Goal: Task Accomplishment & Management: Use online tool/utility

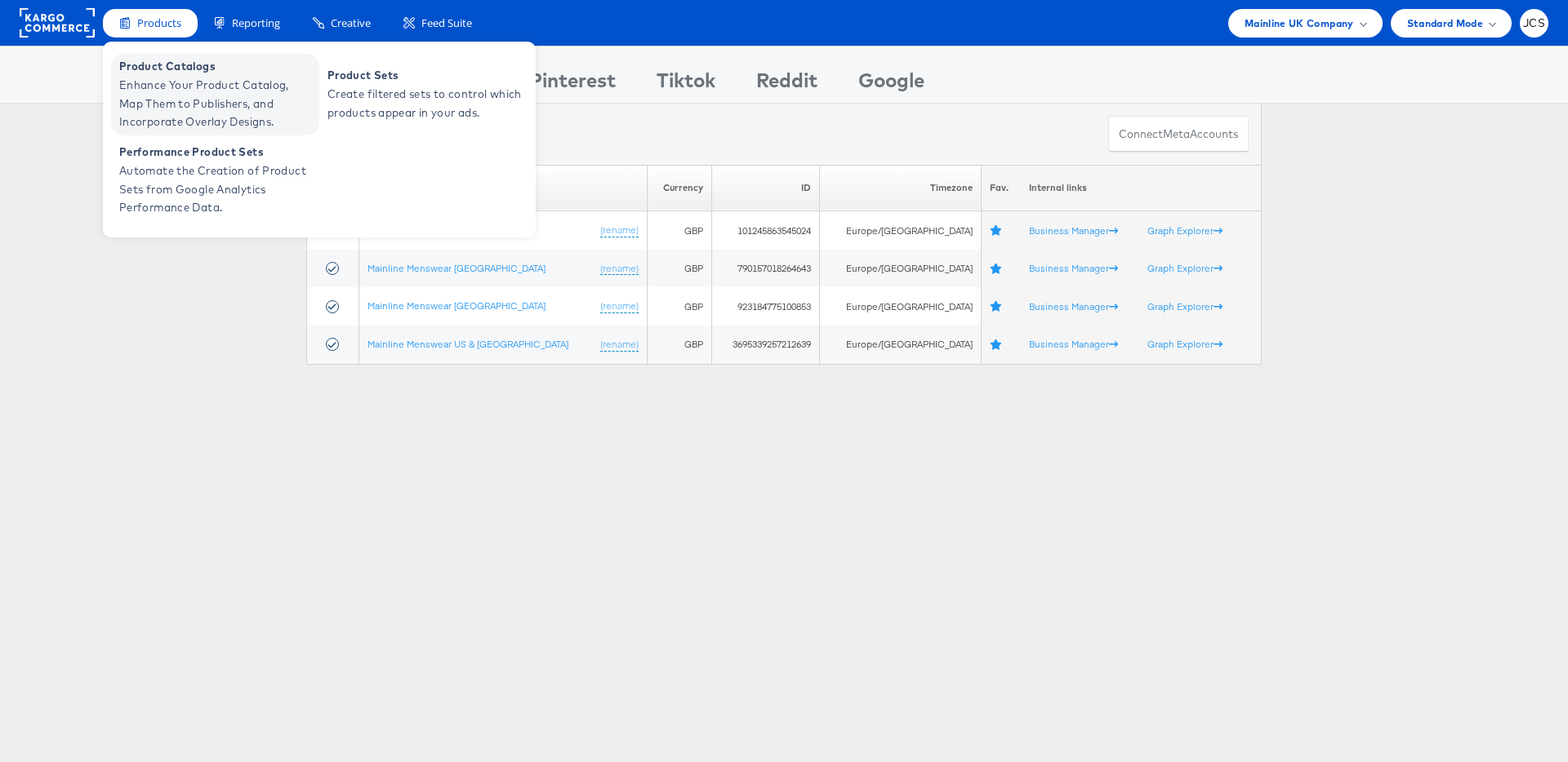
click at [167, 79] on span "Enhance Your Product Catalog, Map Them to Publishers, and Incorporate Overlay D…" at bounding box center [217, 103] width 196 height 55
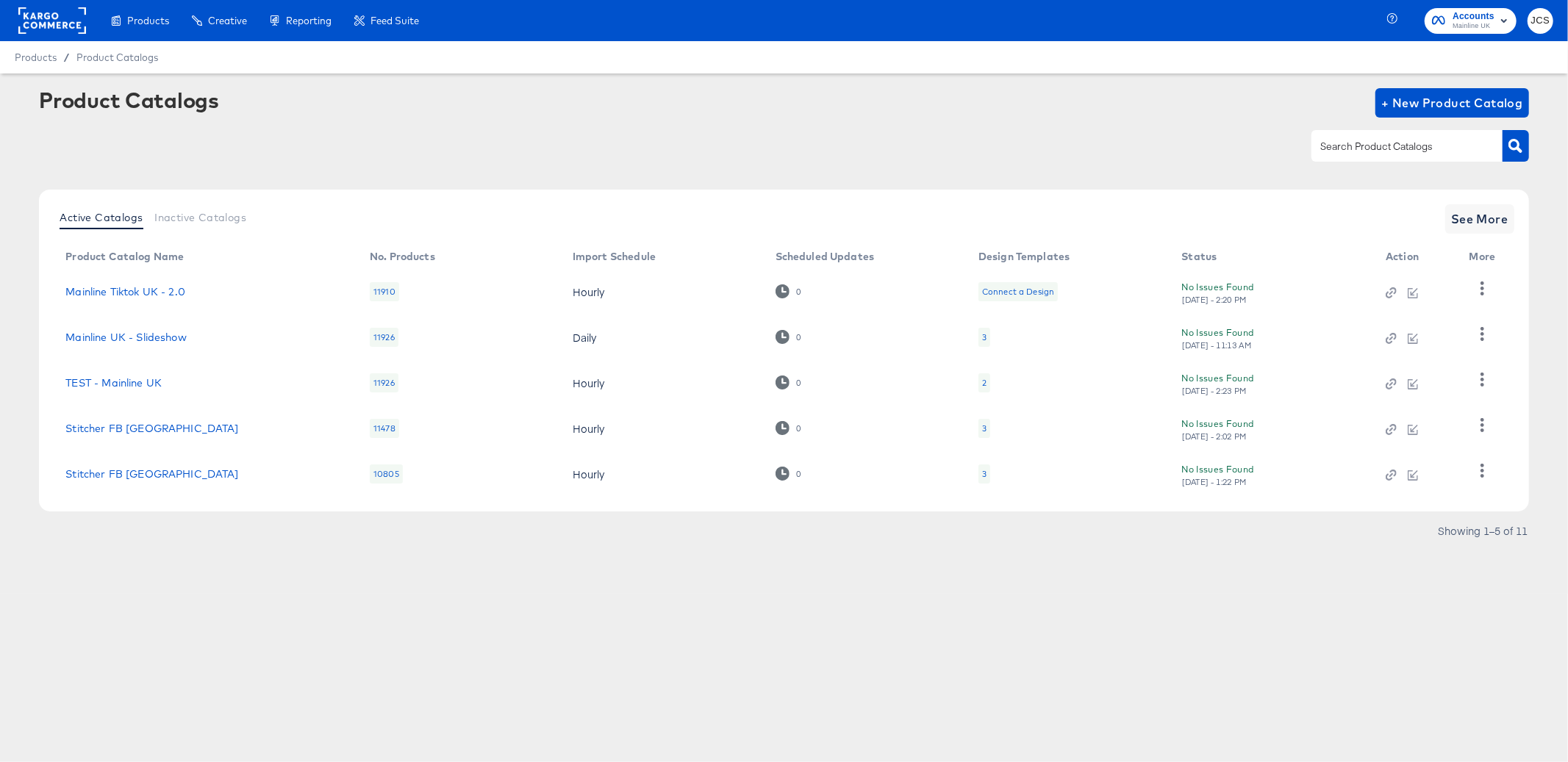
click at [51, 29] on rect at bounding box center [52, 20] width 68 height 26
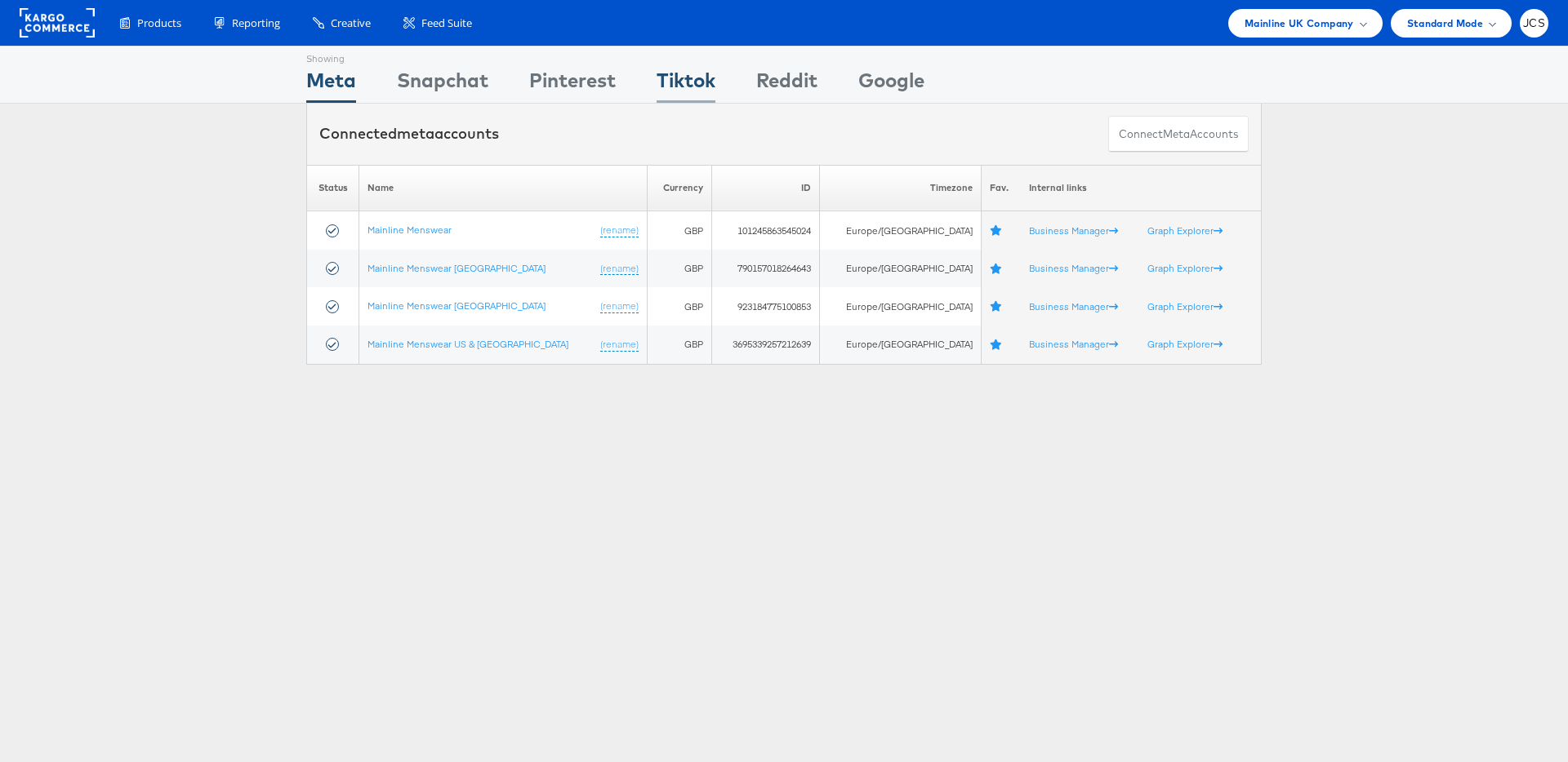
click at [672, 76] on div "Tiktok" at bounding box center [686, 84] width 59 height 37
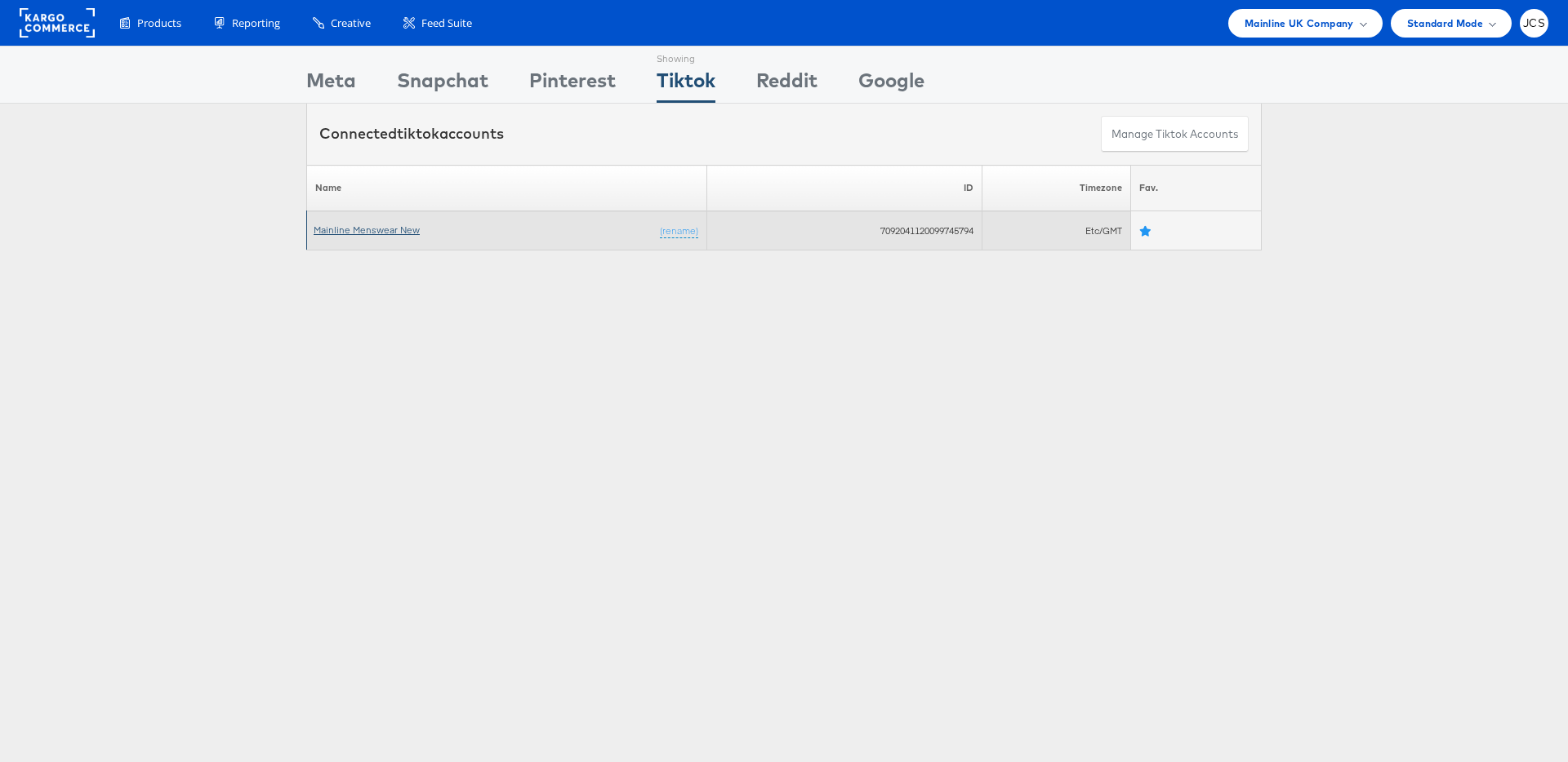
click at [393, 227] on link "Mainline Menswear New" at bounding box center [367, 229] width 107 height 13
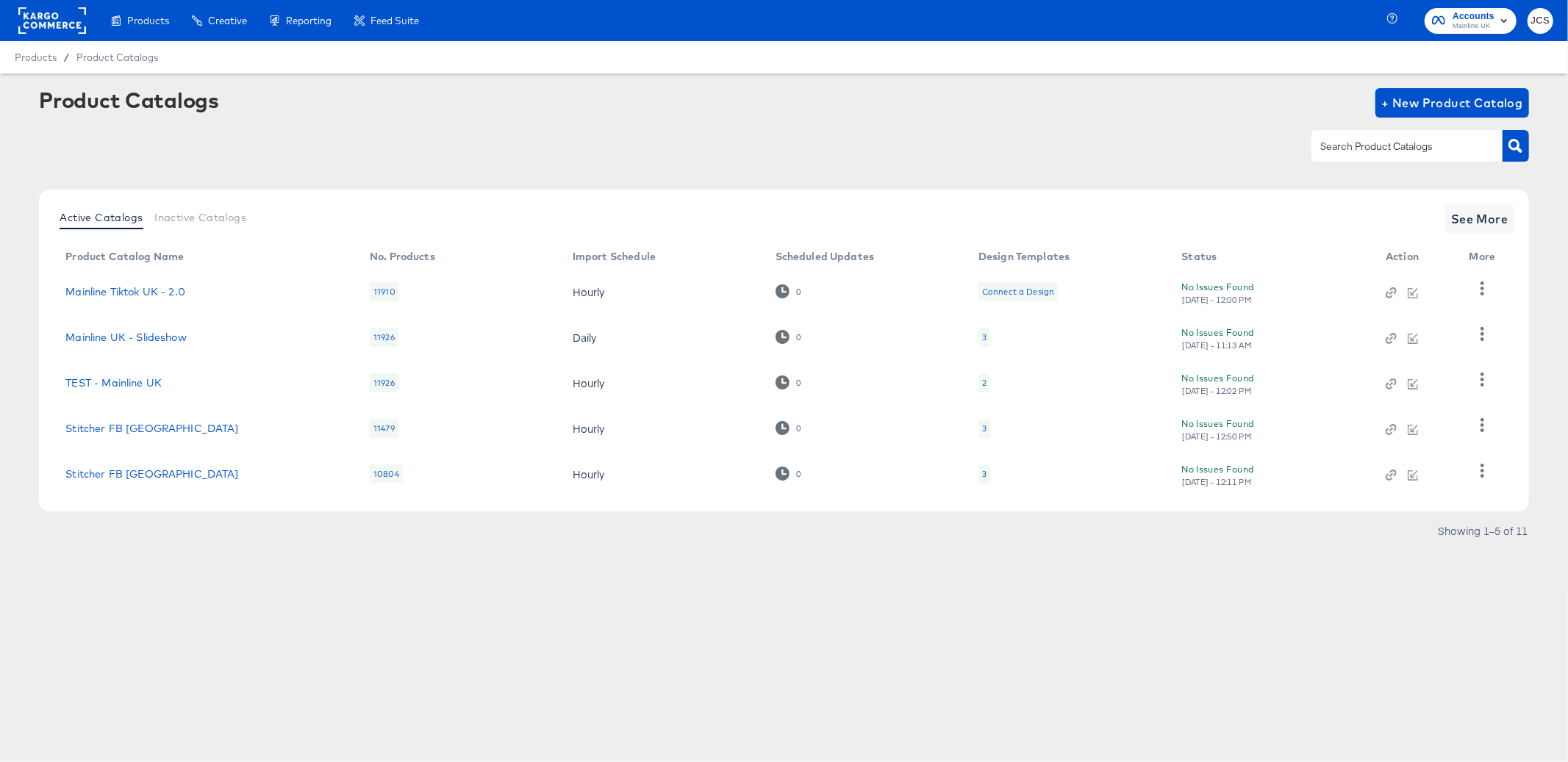
click at [72, 24] on rect at bounding box center [52, 20] width 68 height 26
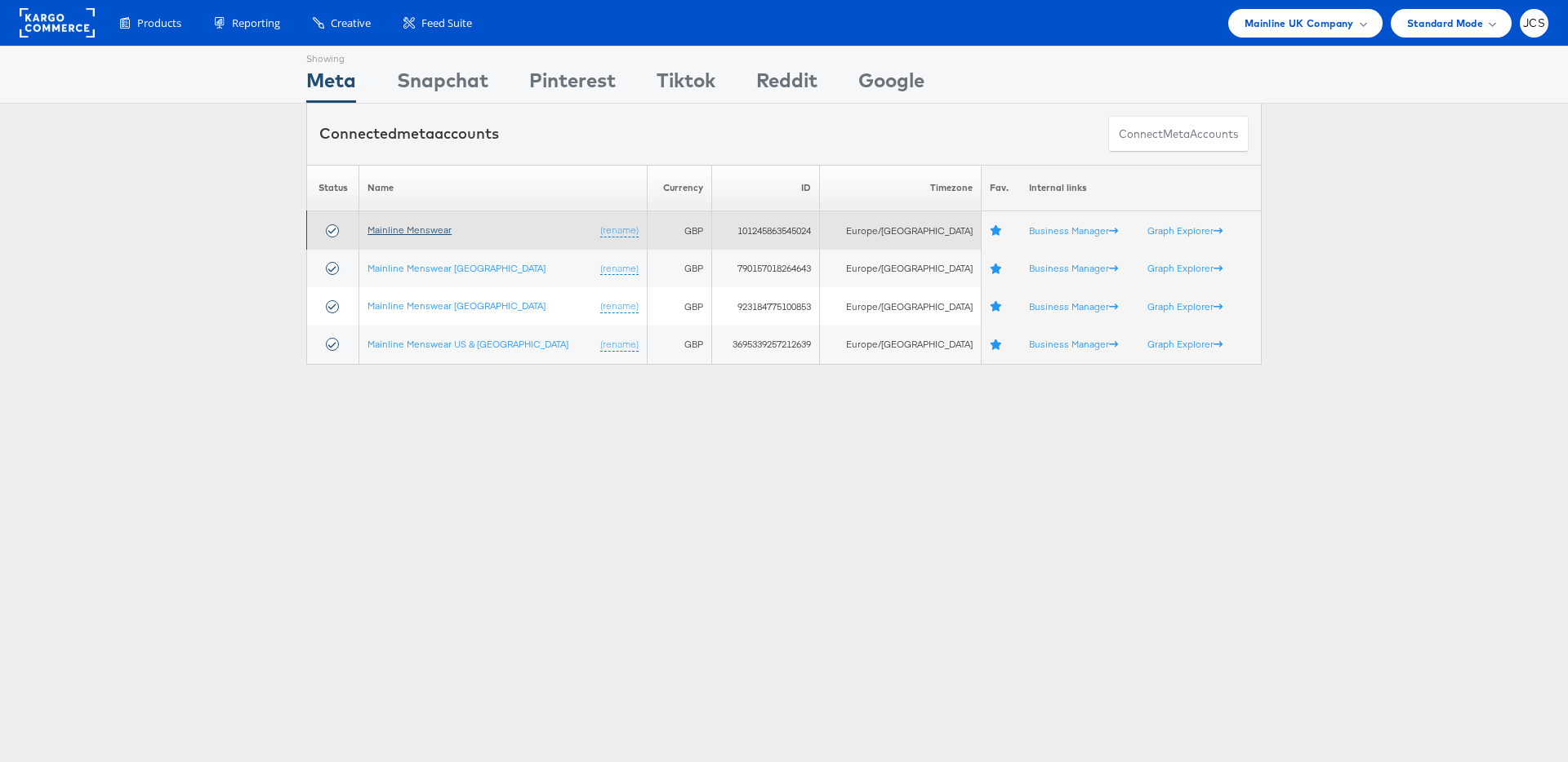
click at [427, 228] on link "Mainline Menswear" at bounding box center [409, 229] width 84 height 13
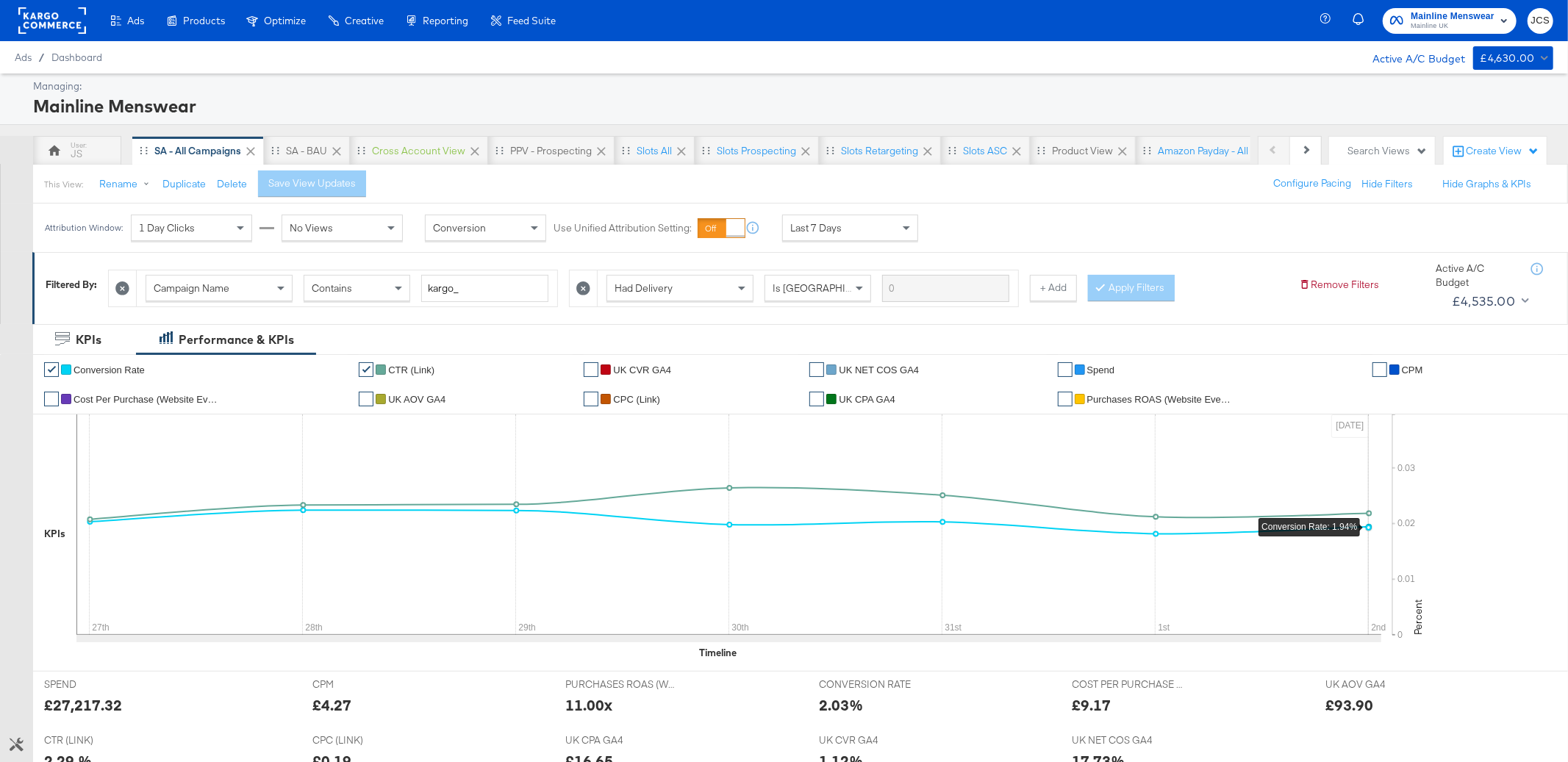
click at [483, 79] on div "Managing:" at bounding box center [791, 86] width 1517 height 14
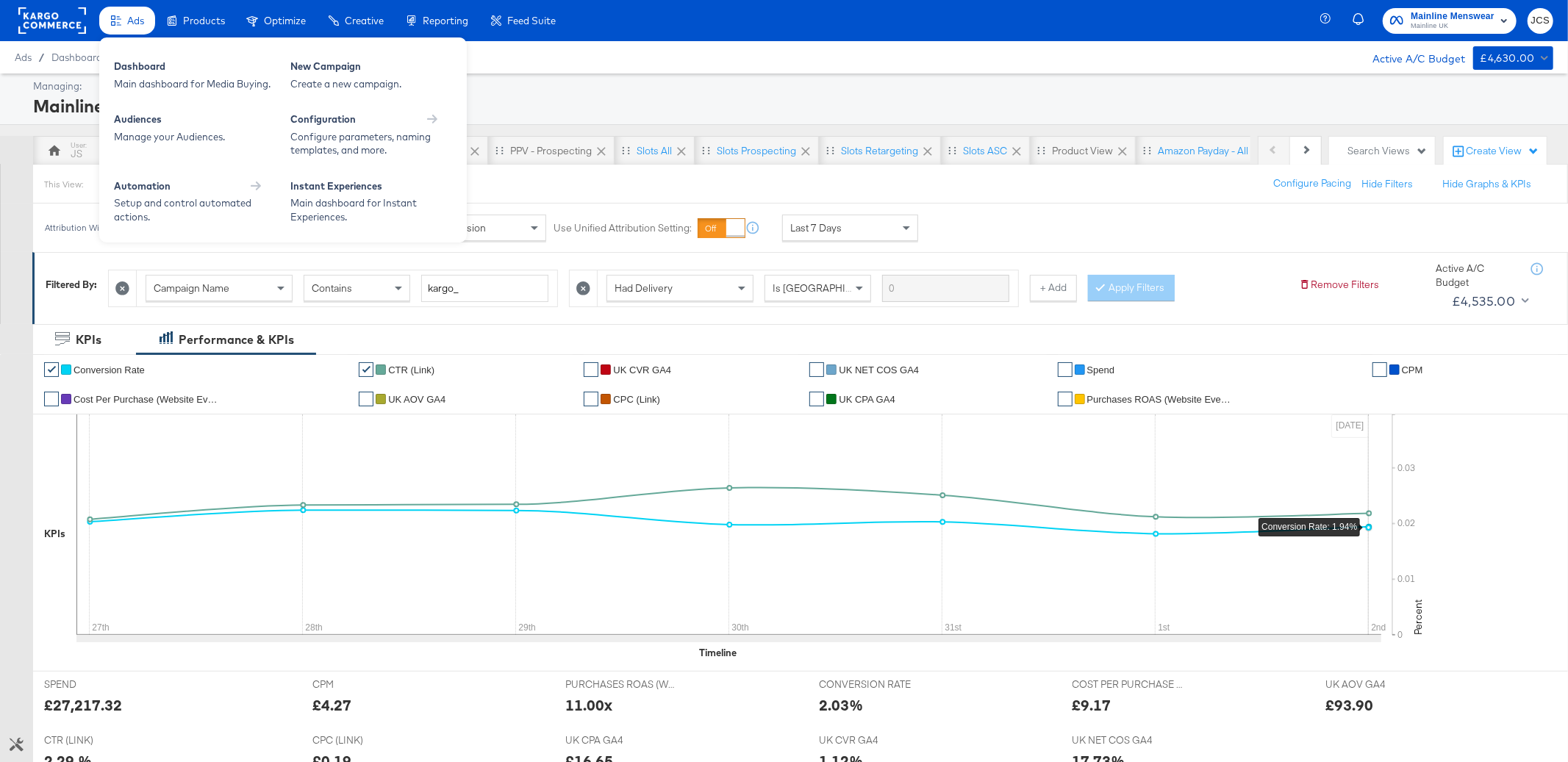
click at [141, 10] on div "Ads" at bounding box center [127, 21] width 56 height 29
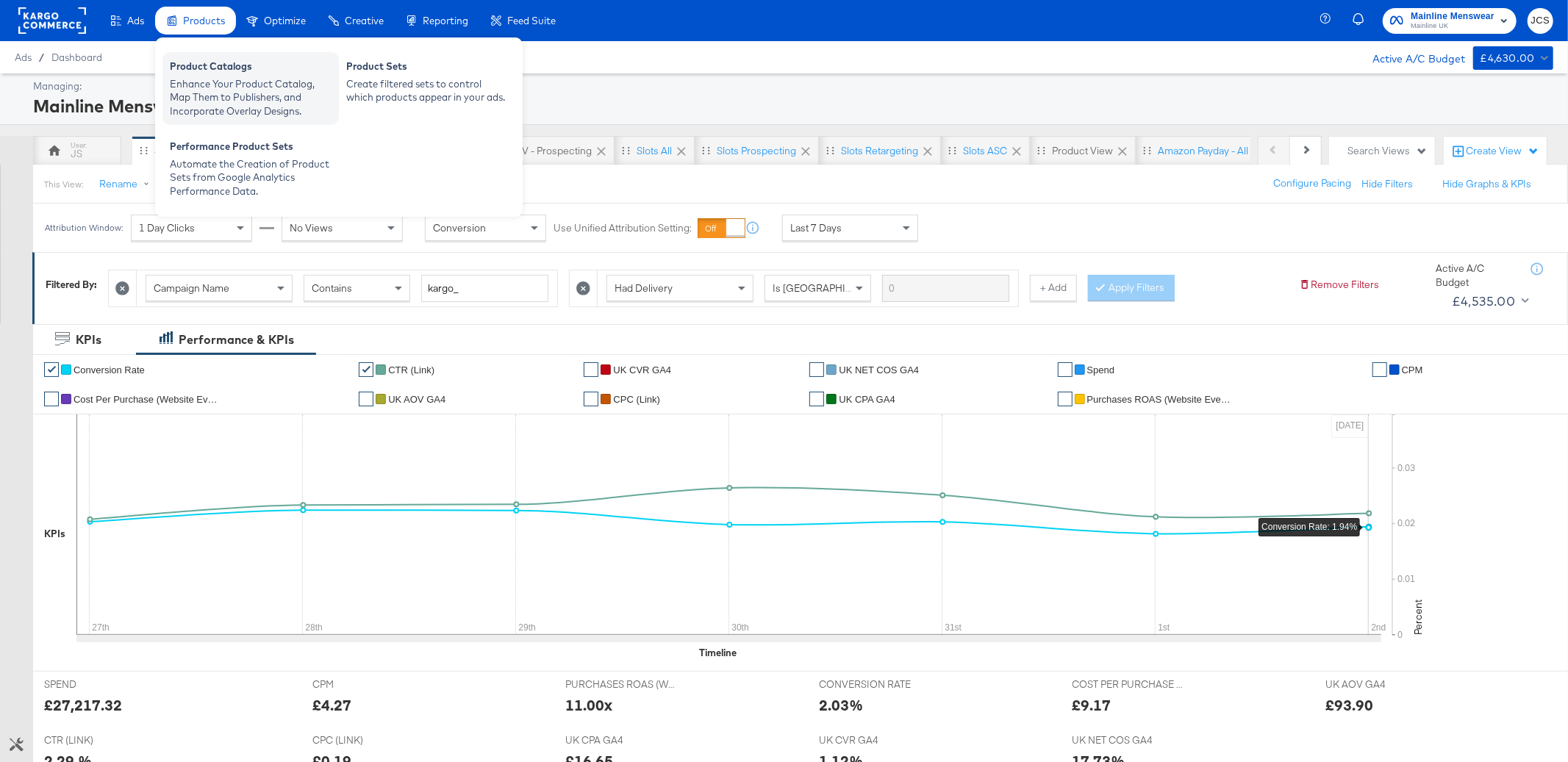
click at [188, 73] on div "Product Catalogs" at bounding box center [250, 68] width 161 height 17
